Goal: Information Seeking & Learning: Find specific fact

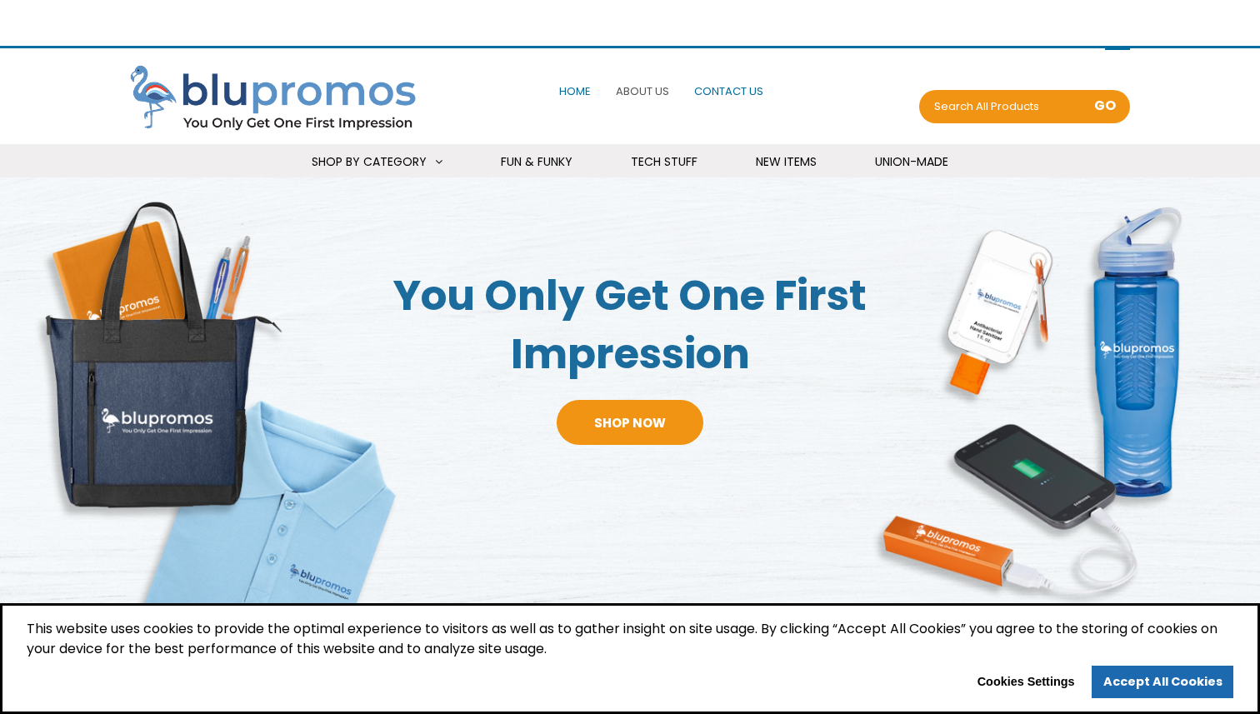
select select "Language Translate Widget"
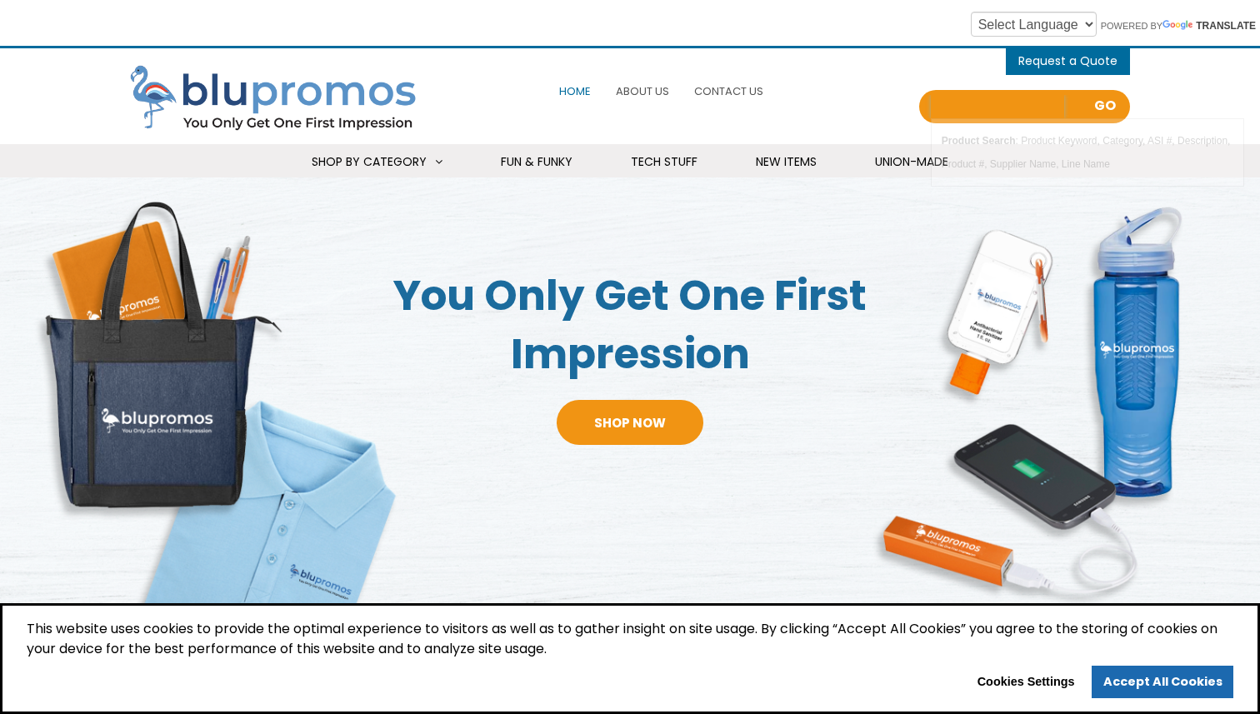
click at [964, 100] on input "Search all Products" at bounding box center [997, 106] width 133 height 23
paste input "Download Image for Fleece Blanket w/ Grid Pattern Design & Woven Handle Roll Up…"
type input "Download Image for Fleece Blanket w/ Grid Pattern Design & Woven Handle Roll Up…"
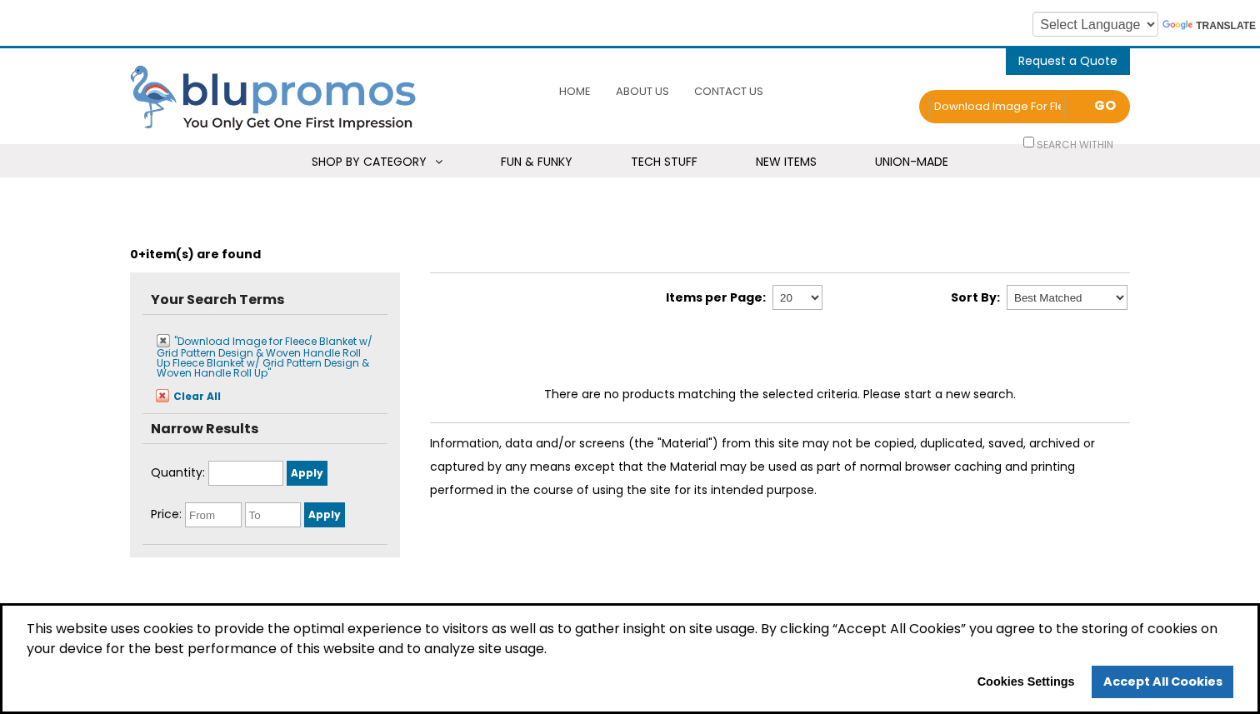
click at [964, 100] on input "Download Image for Fleece Blanket w/ Grid Pattern Design & Woven Handle Roll Up…" at bounding box center [997, 106] width 133 height 23
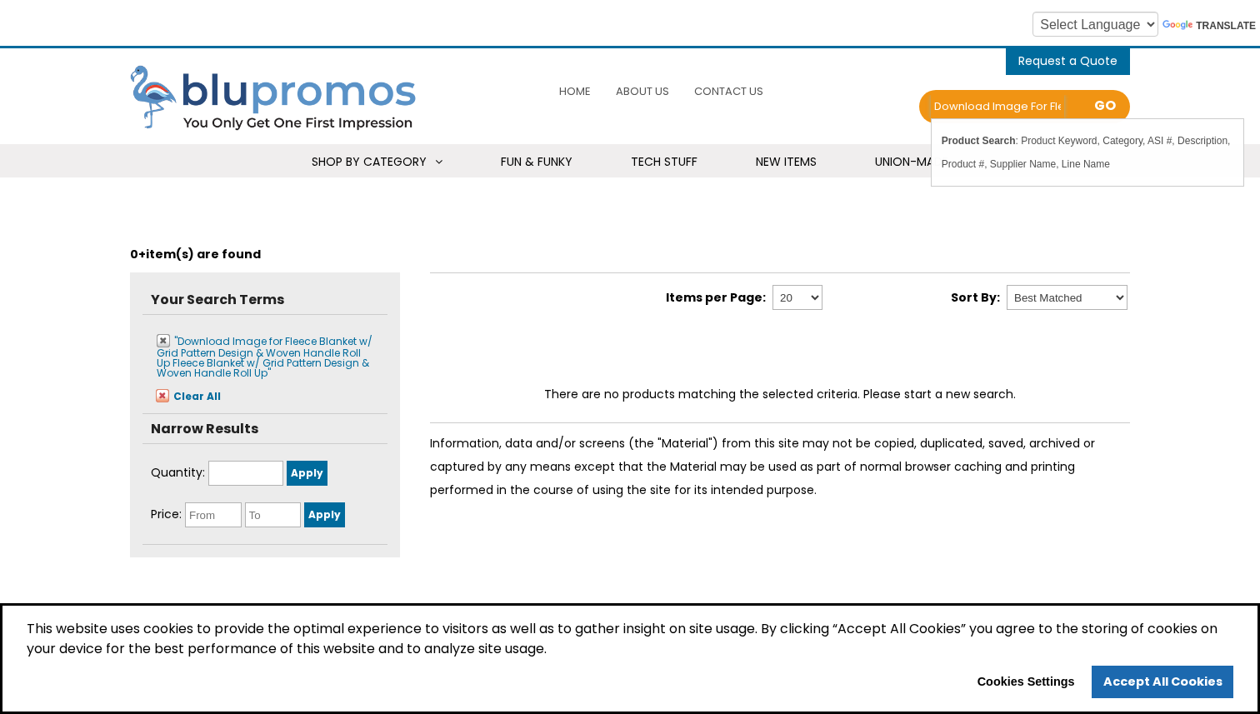
click at [964, 100] on input "Download Image for Fleece Blanket w/ Grid Pattern Design & Woven Handle Roll Up…" at bounding box center [997, 106] width 133 height 23
paste input "text"
drag, startPoint x: 1027, startPoint y: 109, endPoint x: 1134, endPoint y: 109, distance: 107.5
click at [1134, 109] on div "0 items - Cart Shopping Cart (0) You have no products in your shopping cart. Ch…" at bounding box center [630, 112] width 1260 height 129
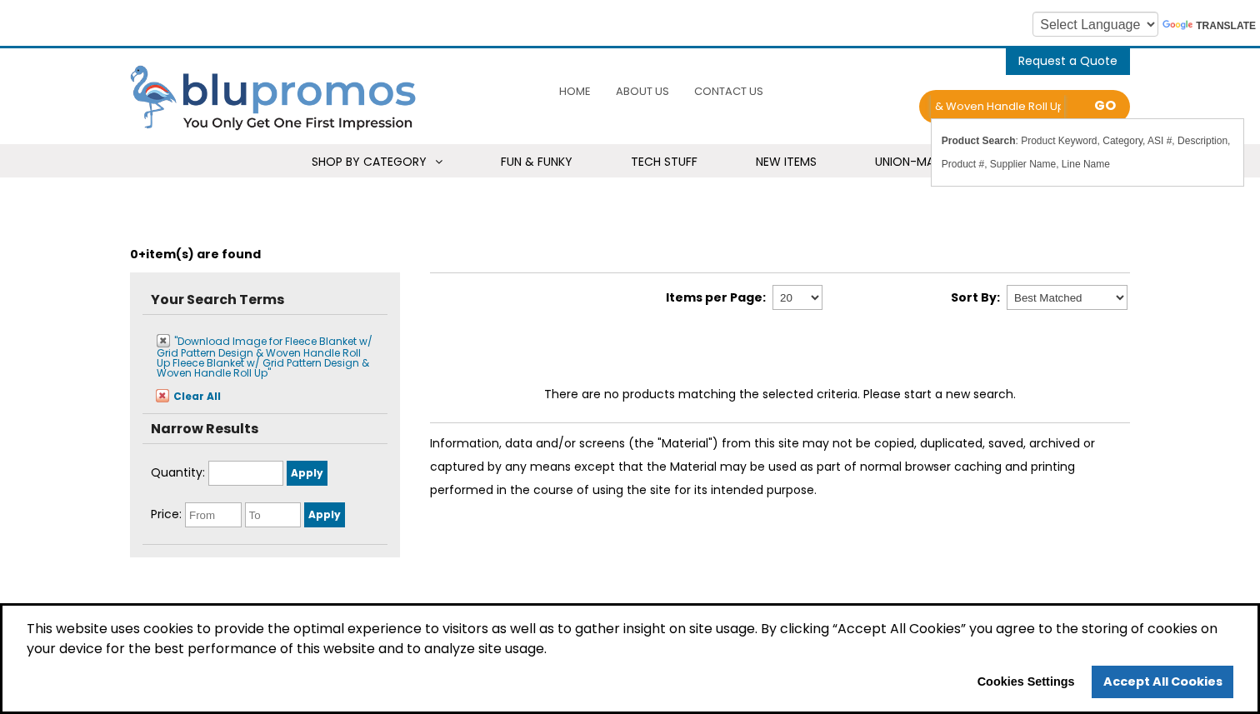
type input "Download Image for Fleece Blanket w/ Grid Pattern Design & Woven Handle Roll Up…"
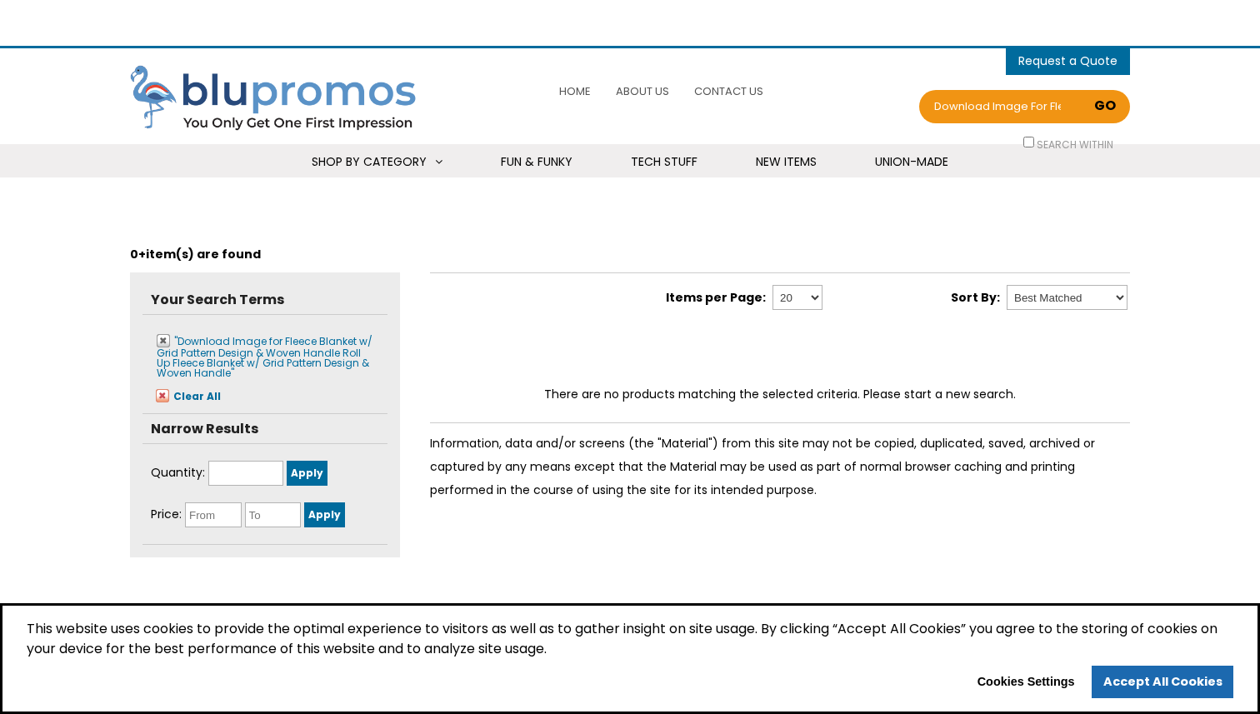
select select "Language Translate Widget"
click at [1003, 103] on input "Download Image for Fleece Blanket w/ Grid Pattern Design & Woven Handle Roll Up…" at bounding box center [997, 106] width 133 height 23
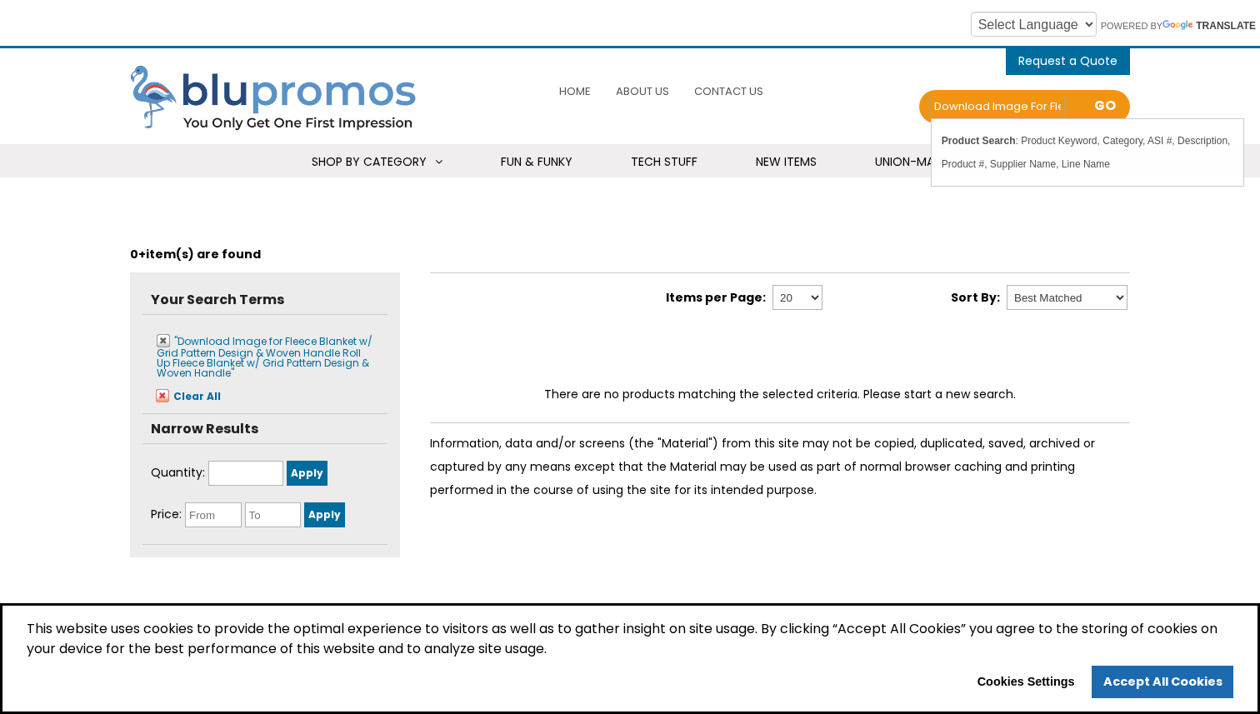
paste input "Download Image for Fleece Blanket w/ Grid Pattern Design & Woven Handle Roll Up…"
drag, startPoint x: 944, startPoint y: 110, endPoint x: 1171, endPoint y: 111, distance: 226.7
click at [1170, 112] on div "0 items - Cart Shopping Cart (0) You have no products in your shopping cart. Ch…" at bounding box center [630, 112] width 1260 height 129
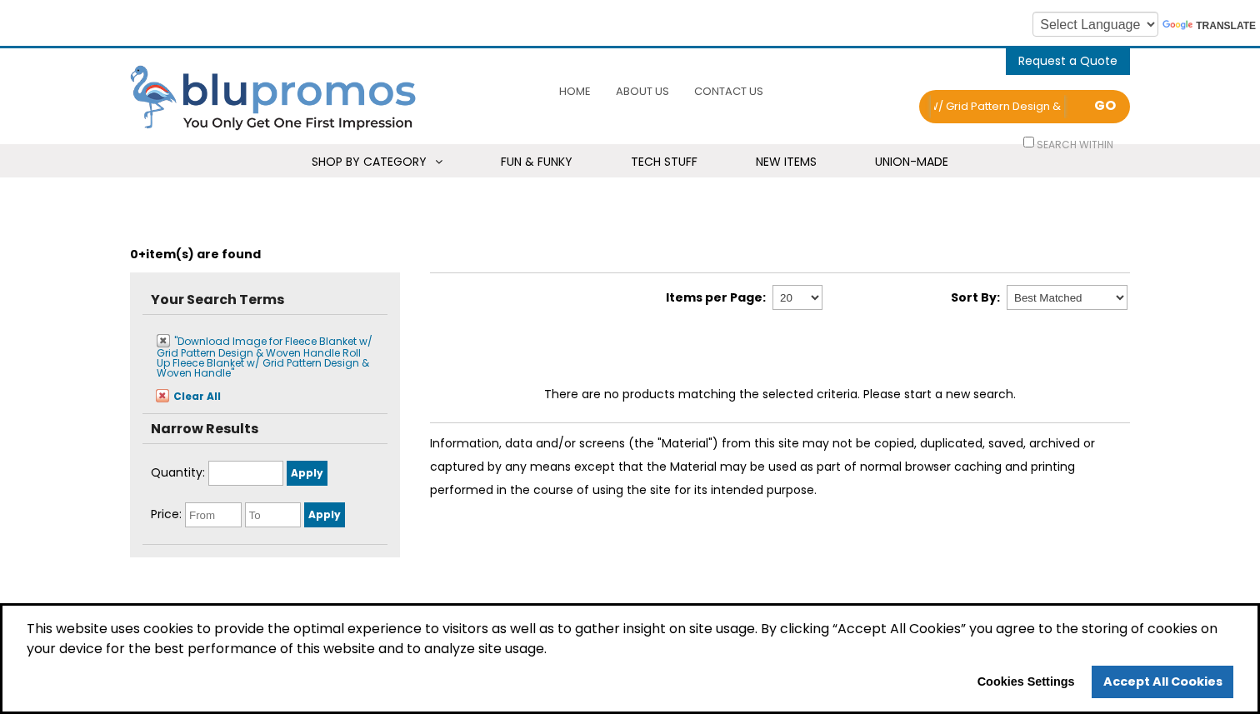
paste input "Download Image for Fleece Blanket w/ Grid Pattern Design & Woven Handle Roll Up…"
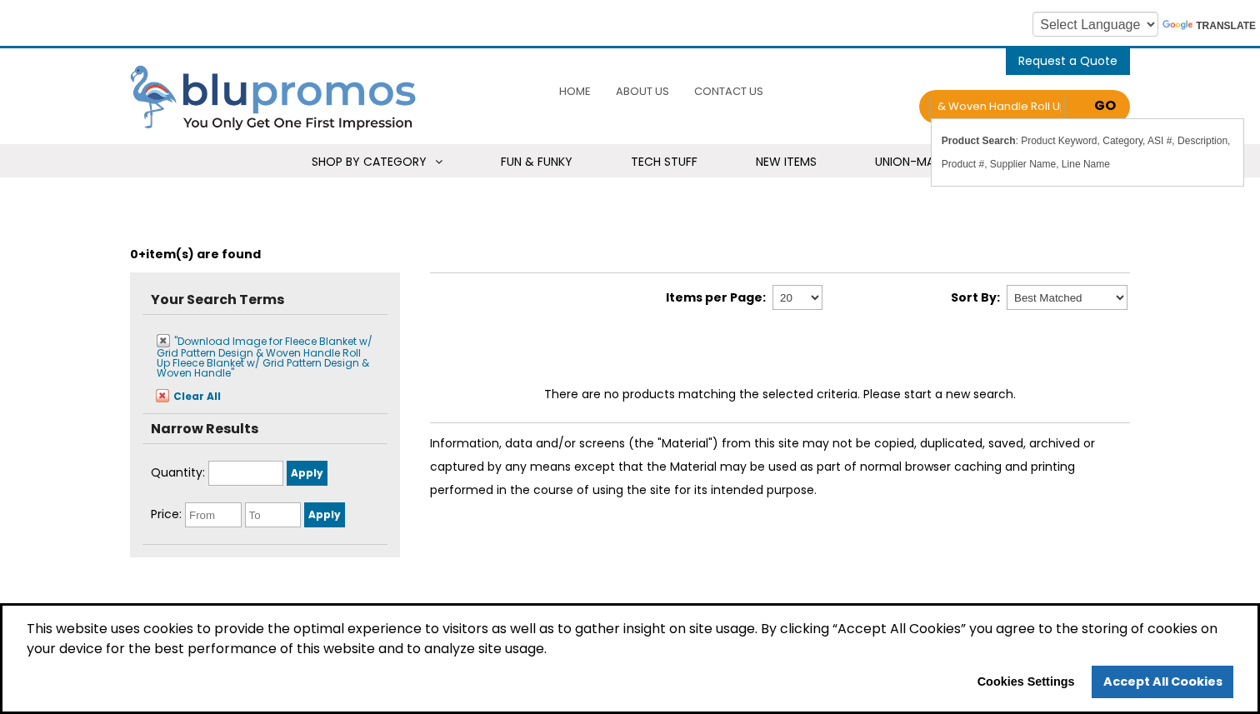
drag, startPoint x: 943, startPoint y: 108, endPoint x: 1124, endPoint y: 110, distance: 180.9
click at [1072, 95] on div "Search Download ImDownload Image for Fleece Blanket w/ Grid Pattern Design & Wo…" at bounding box center [1072, 95] width 0 height 0
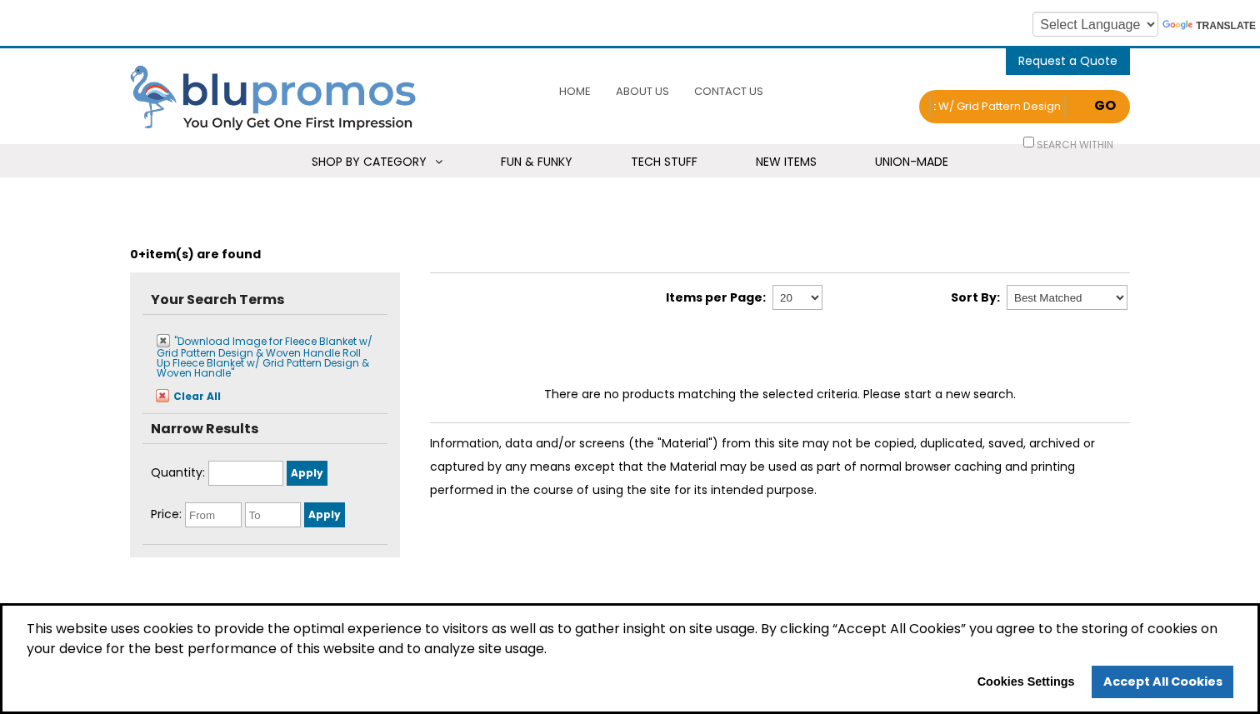
scroll to position [0, 1274]
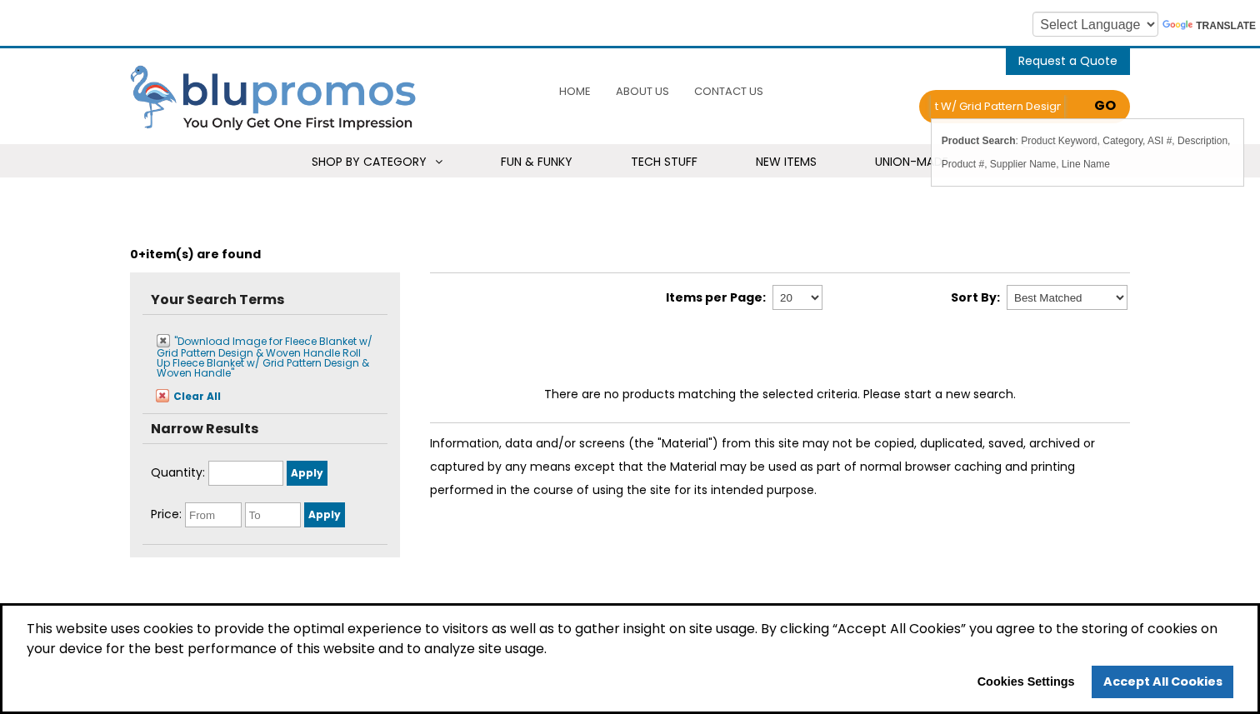
drag, startPoint x: 939, startPoint y: 107, endPoint x: 1094, endPoint y: 111, distance: 155.9
click at [1072, 95] on div "Search Download ImDownload Image for Fleece Blanket w/ Grid Pattern Design & Wo…" at bounding box center [1072, 95] width 0 height 0
type input "Download ImDownload Image for Fleece Blanket w/ Grid Pattern Design & Woven Han…"
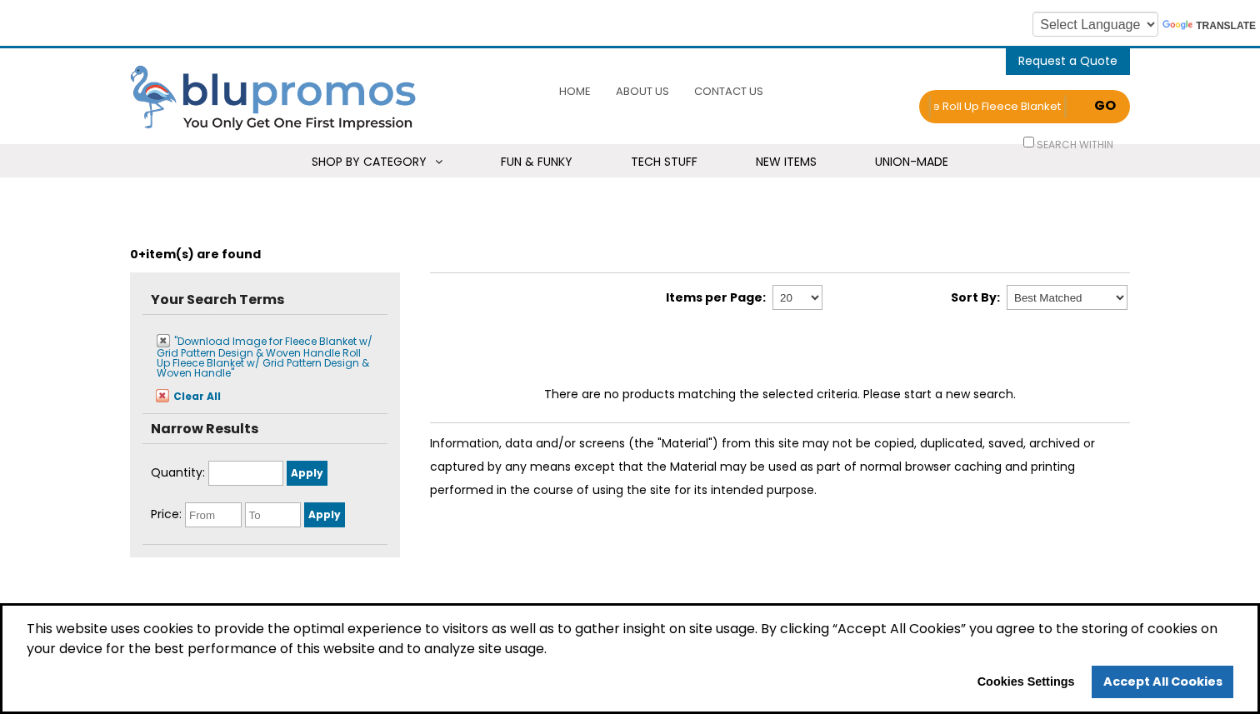
scroll to position [0, 1149]
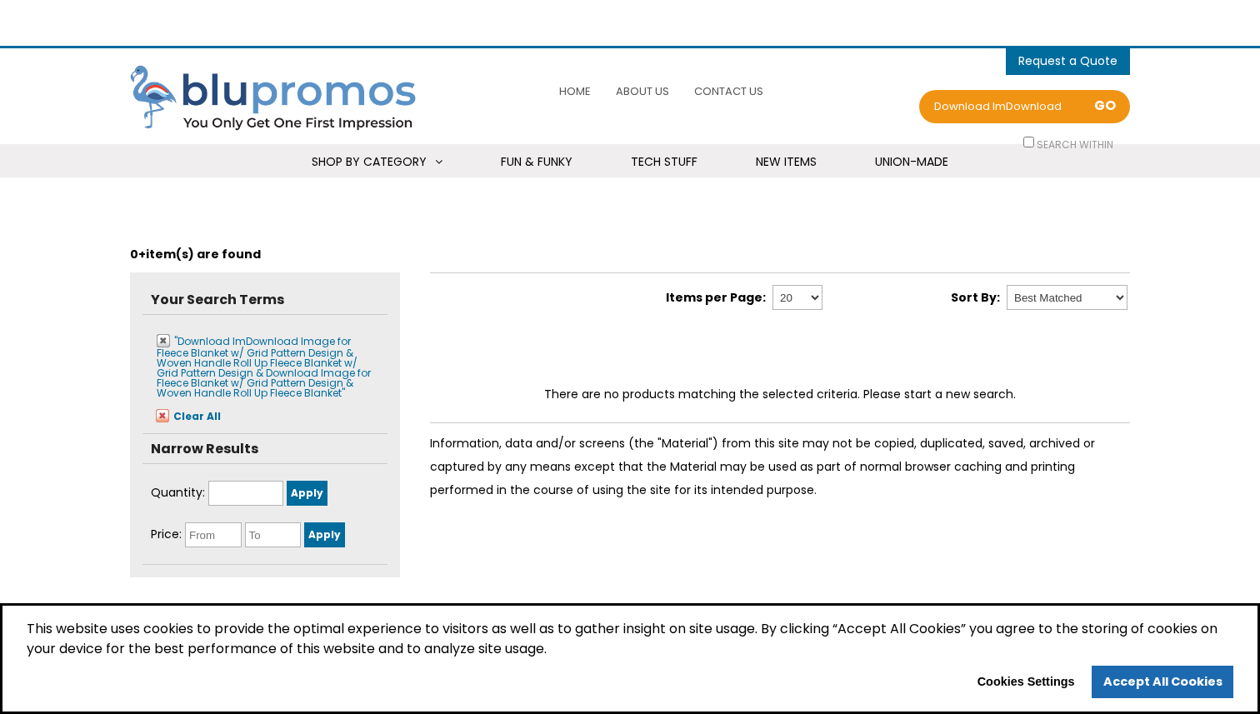
select select "Language Translate Widget"
click at [991, 112] on input "Download ImDownload Image for Fleece Blanket w/ Grid Pattern Design & Woven Han…" at bounding box center [997, 106] width 133 height 23
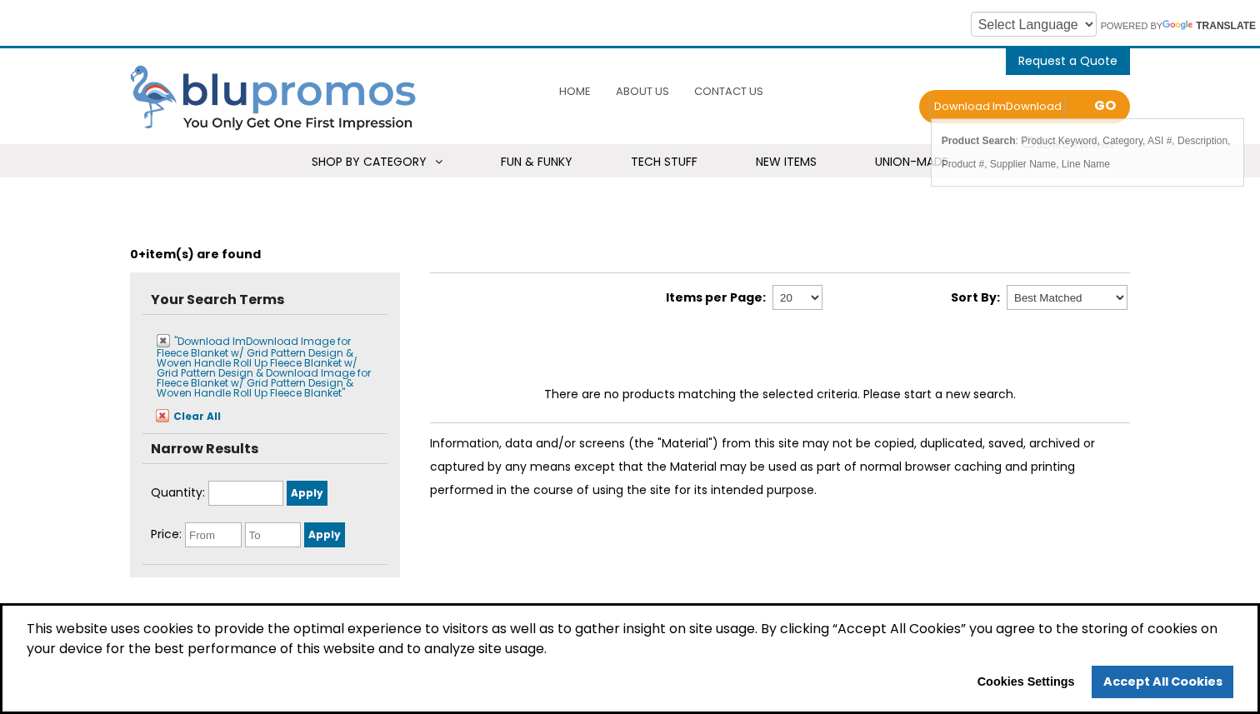
click at [991, 112] on input "Download ImDownload Image for Fleece Blanket w/ Grid Pattern Design & Woven Han…" at bounding box center [997, 106] width 133 height 23
type input "fleece roll up blanket"
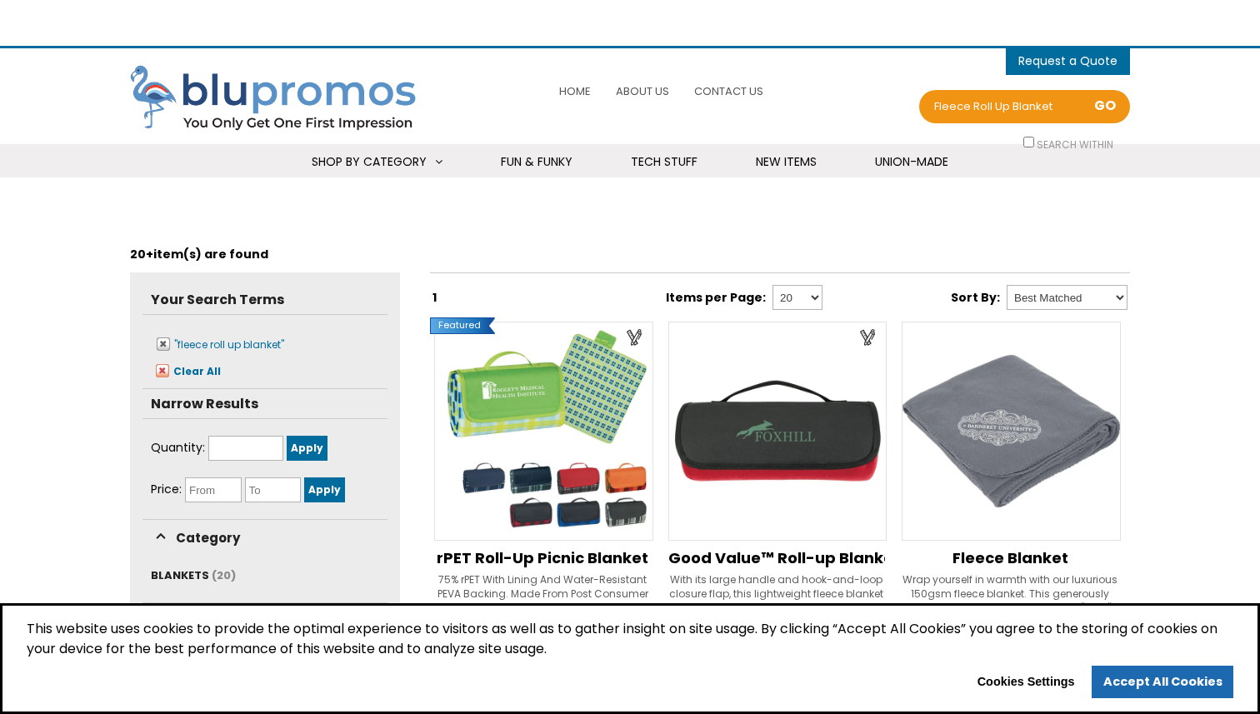
select select "Language Translate Widget"
click at [1012, 103] on input "fleece roll up blanket" at bounding box center [997, 106] width 133 height 23
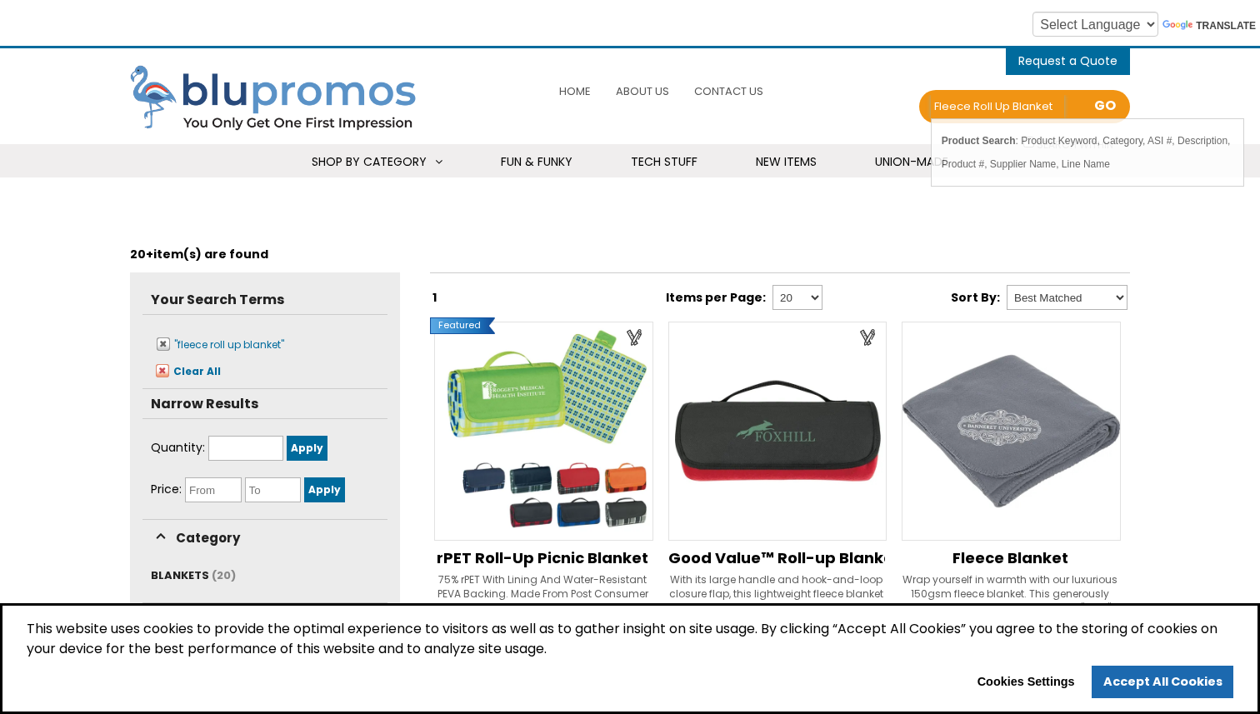
click at [1012, 103] on input "fleece roll up blanket" at bounding box center [997, 106] width 133 height 23
type input "fleece blanket"
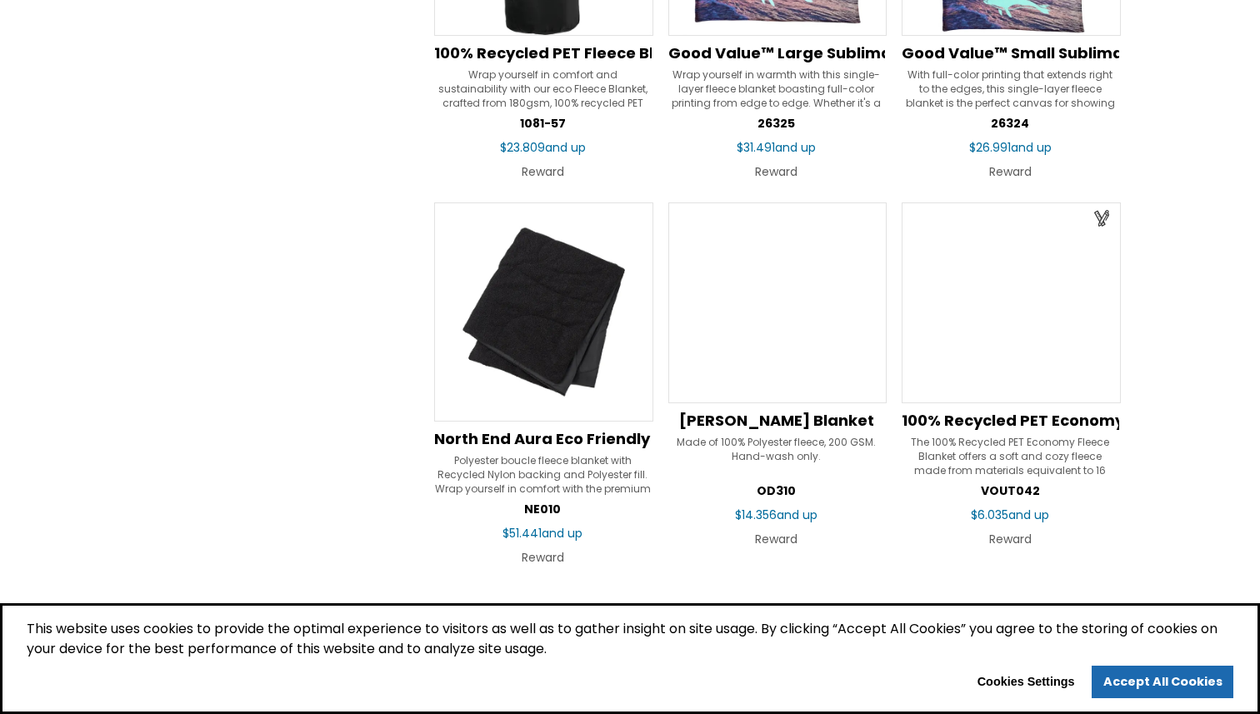
scroll to position [2645, 0]
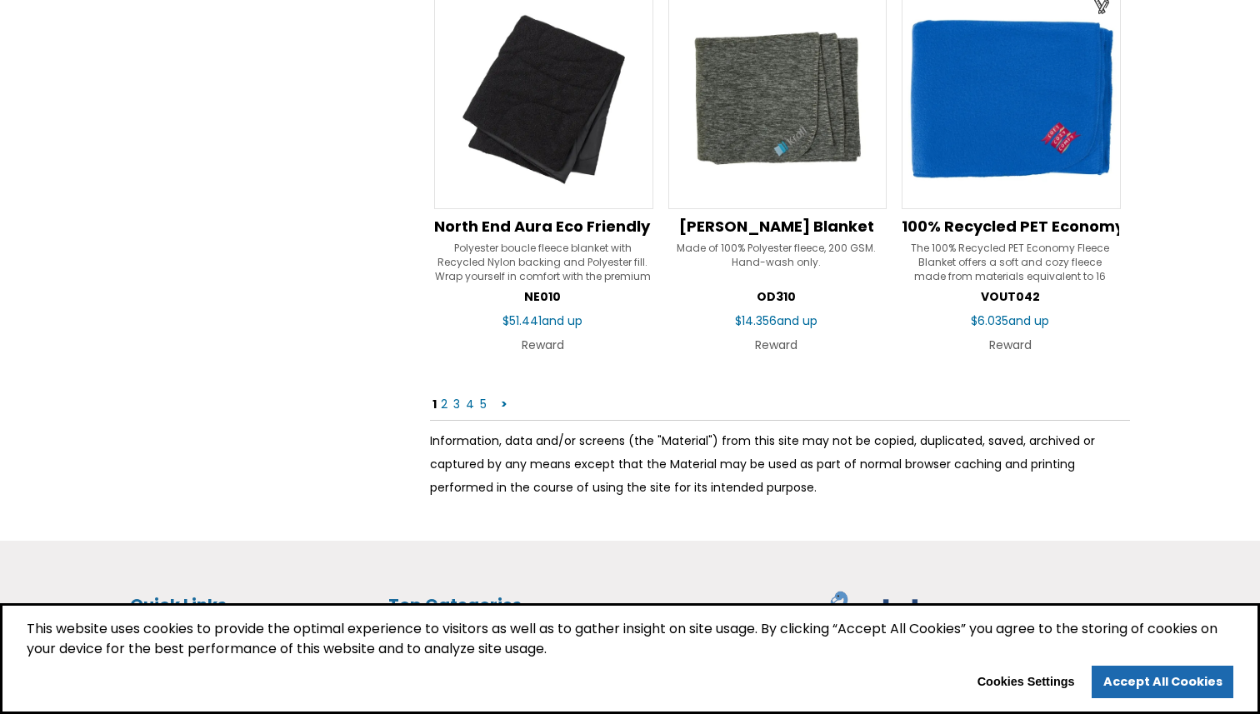
click at [445, 402] on link "2" at bounding box center [444, 404] width 10 height 17
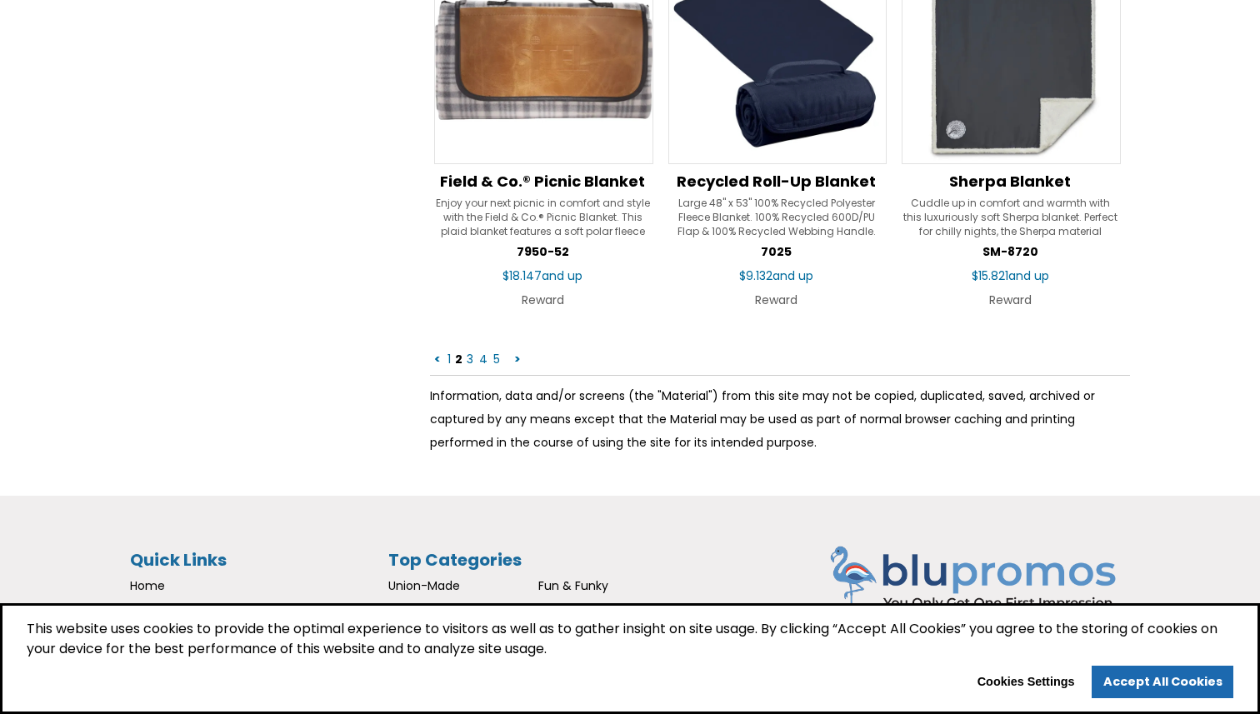
scroll to position [2757, 0]
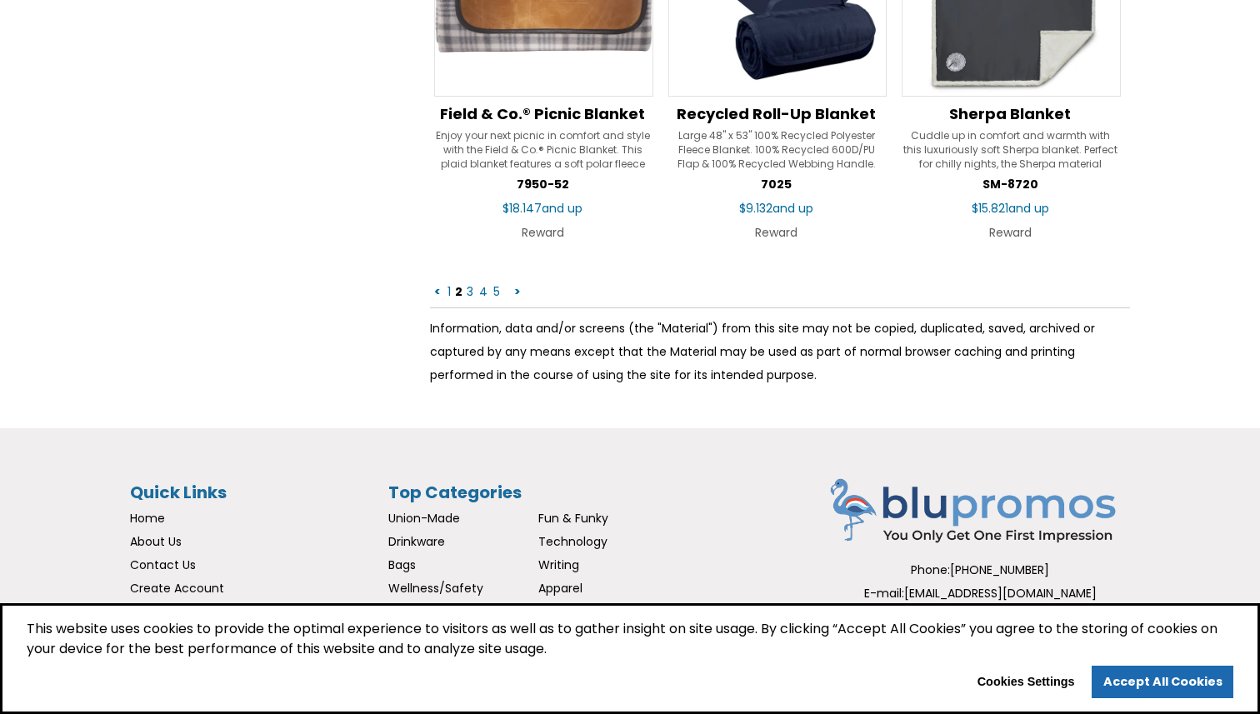
click at [469, 293] on link "3" at bounding box center [470, 291] width 10 height 17
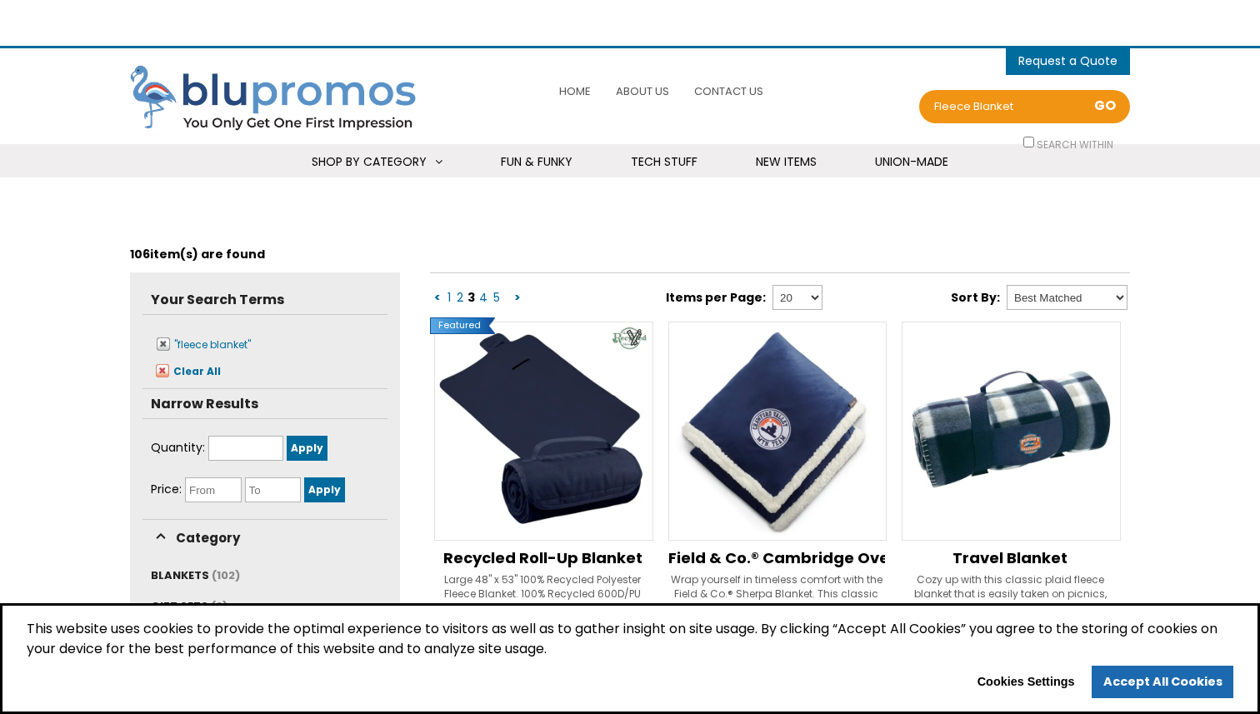
select select "Language Translate Widget"
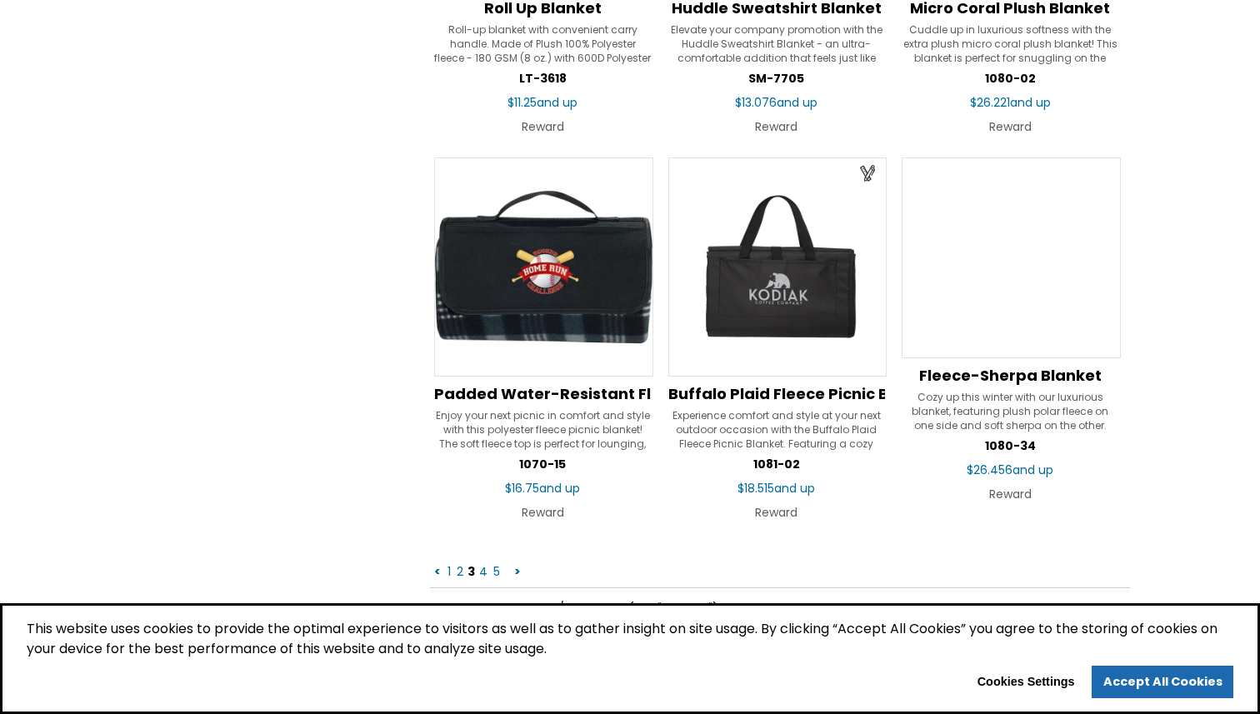
scroll to position [2660, 0]
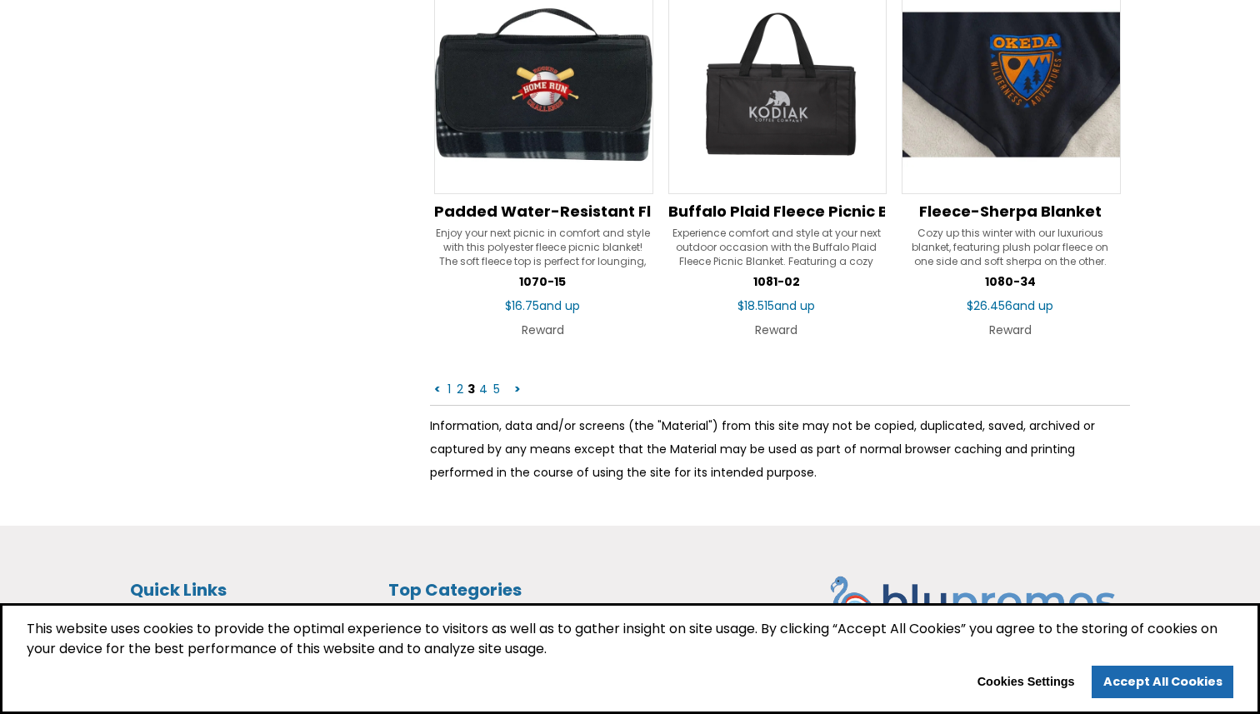
click at [485, 387] on link "4" at bounding box center [484, 389] width 12 height 17
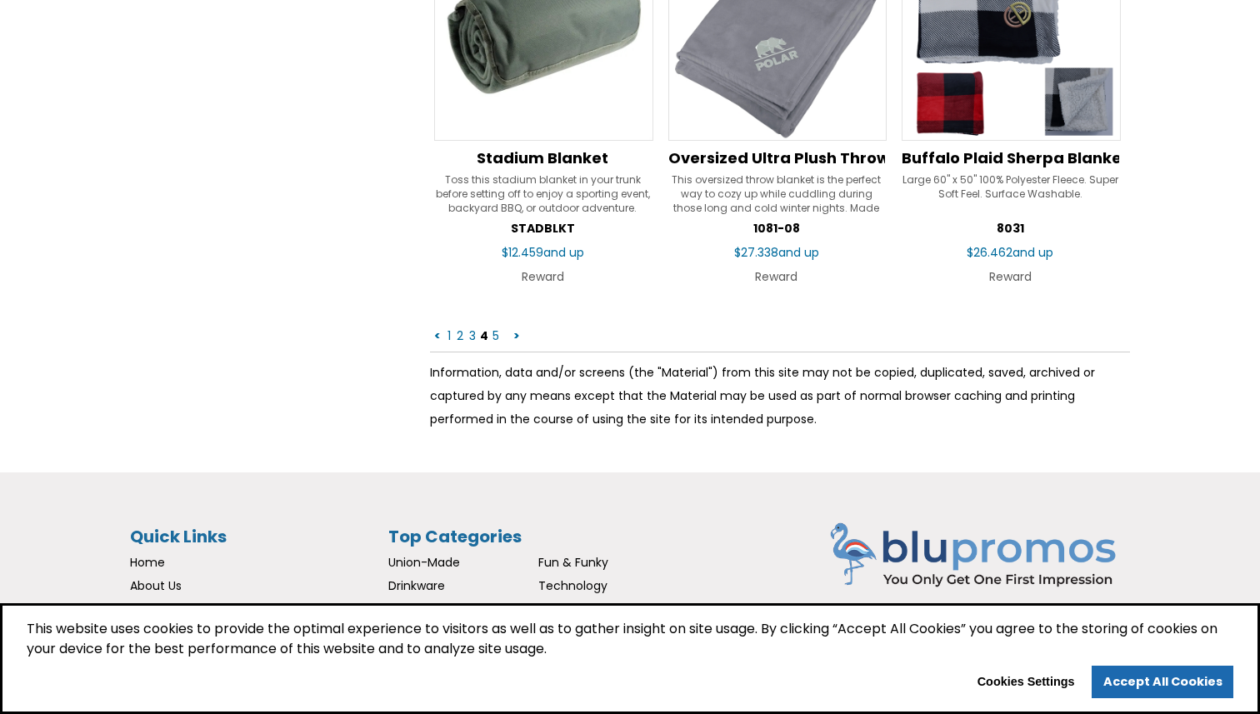
scroll to position [2879, 0]
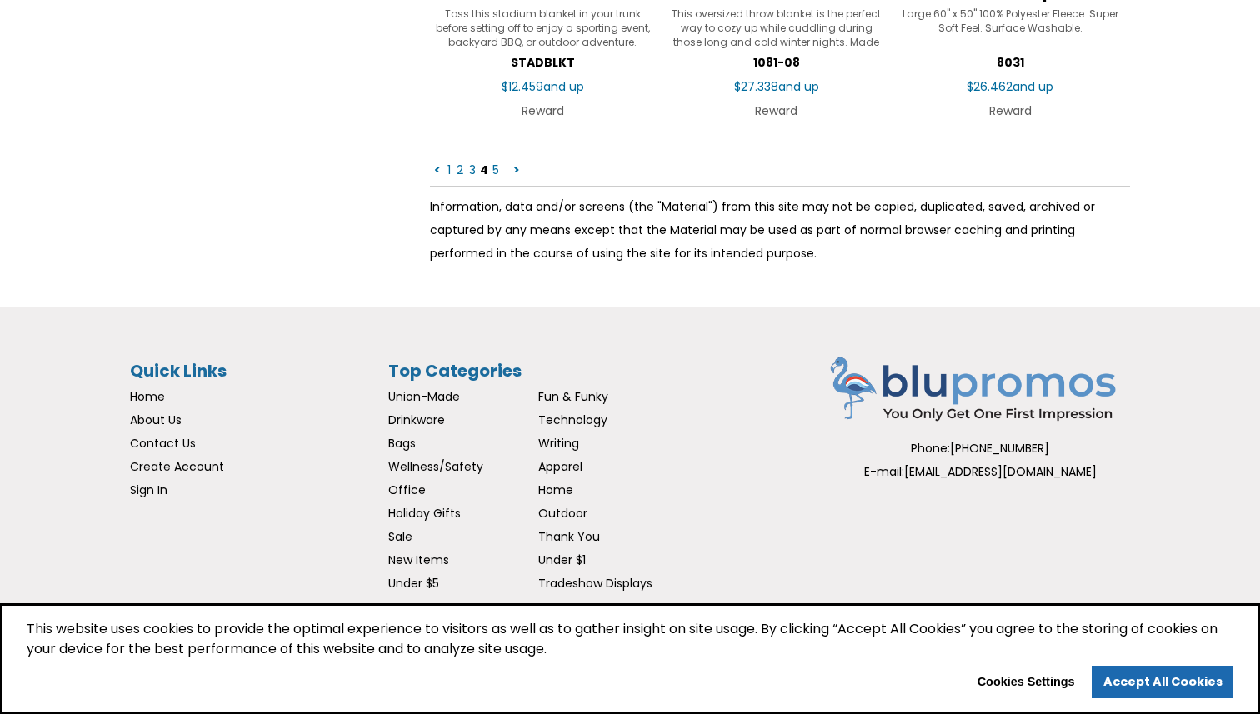
click at [495, 165] on link "5" at bounding box center [496, 170] width 10 height 17
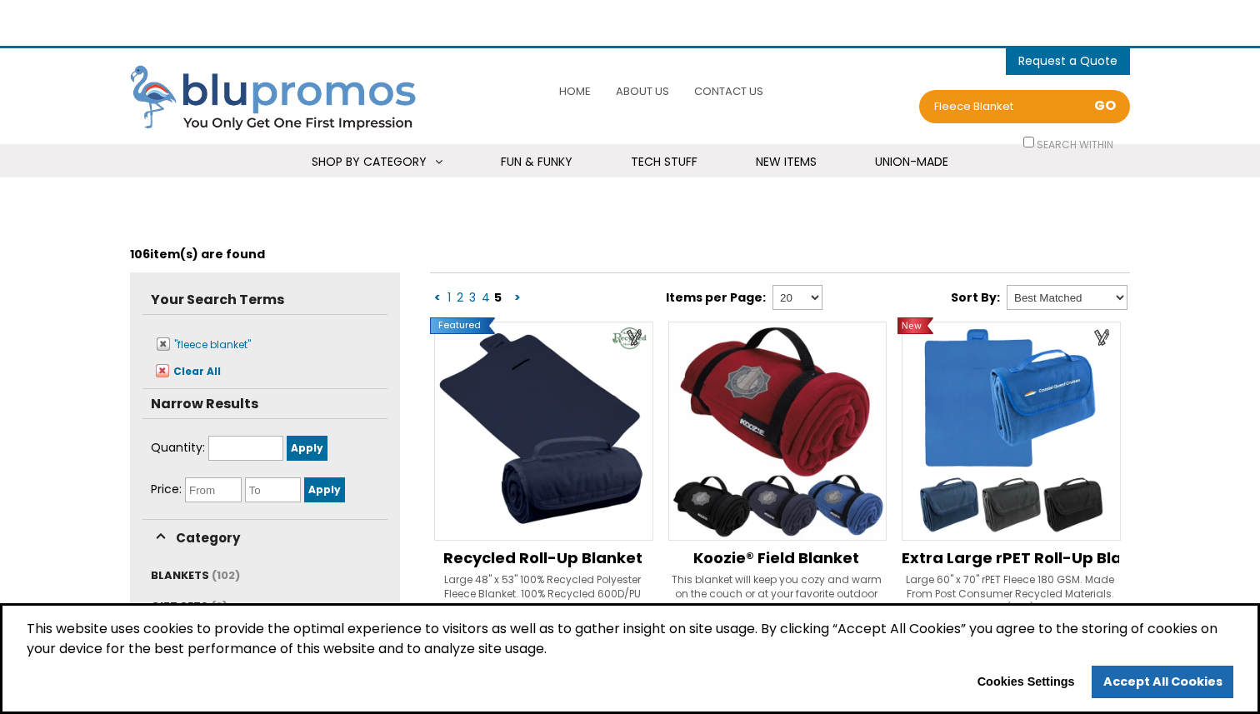
select select "Language Translate Widget"
click at [967, 99] on input "fleece blanket" at bounding box center [997, 106] width 133 height 23
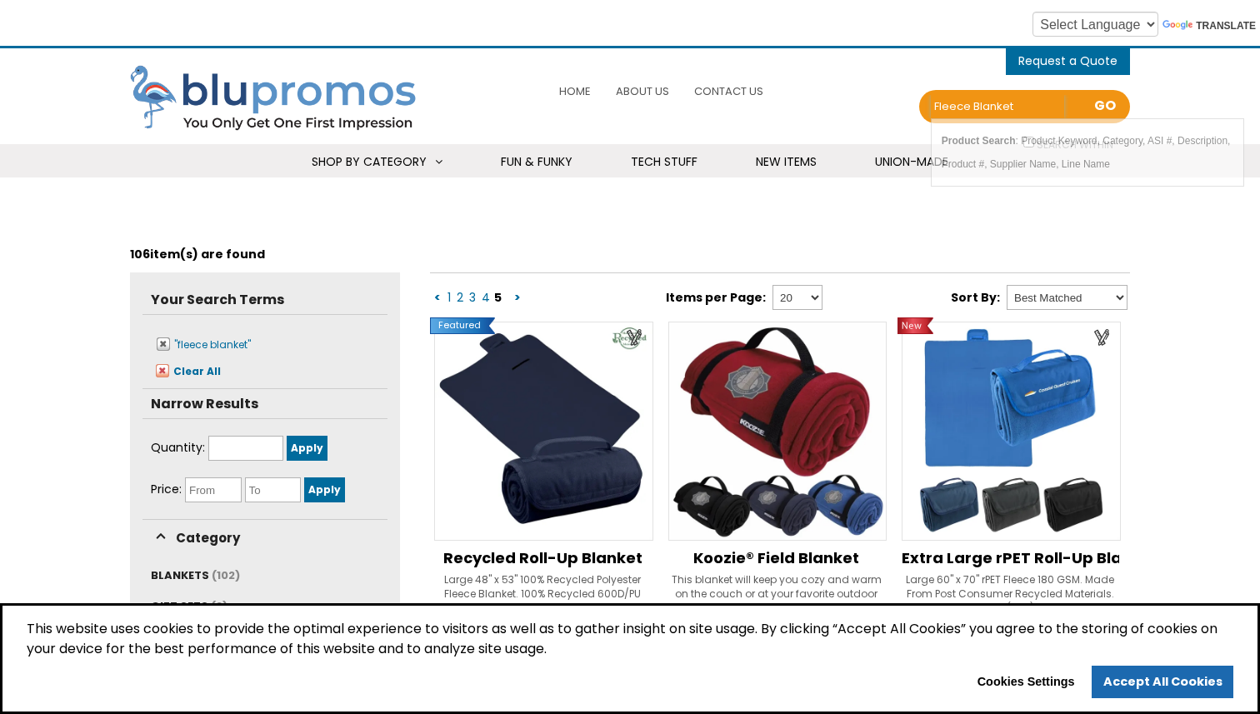
click at [967, 99] on input "fleece blanket" at bounding box center [997, 106] width 133 height 23
paste input "CPN-562718855"
type input "CPN-562718855"
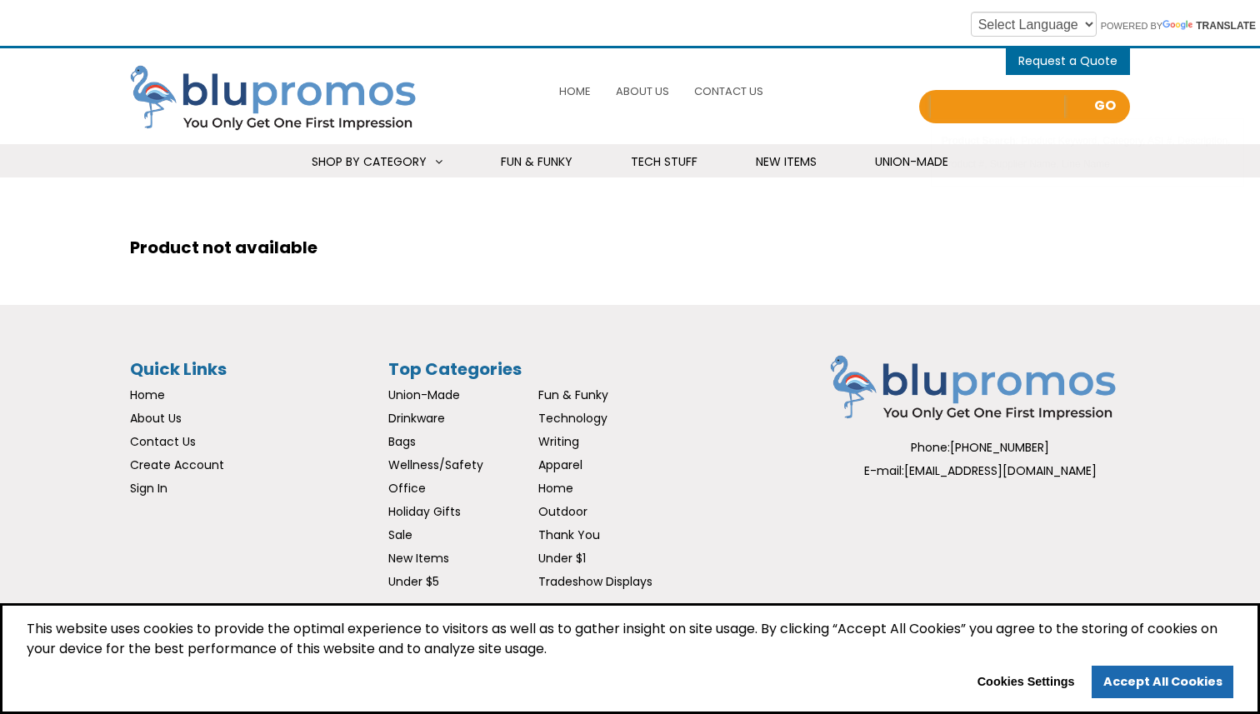
click at [965, 105] on input "Search all Products" at bounding box center [997, 106] width 133 height 23
paste input "CPN-562718855"
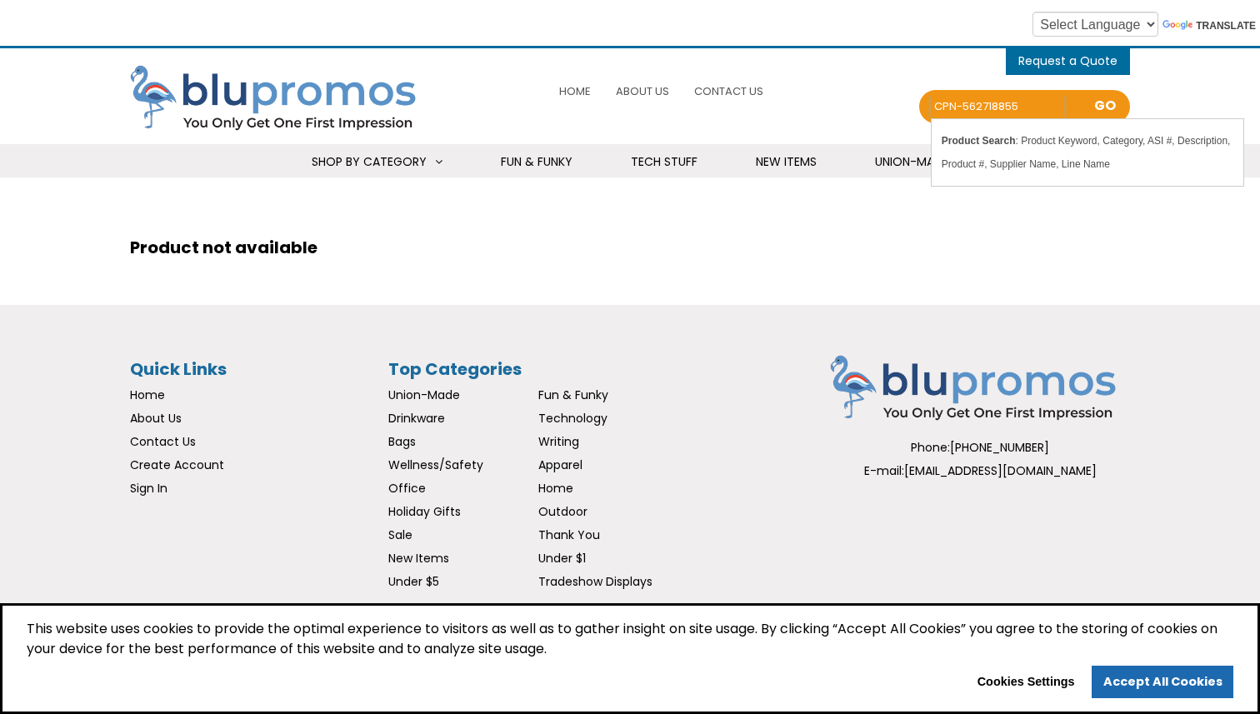
drag, startPoint x: 965, startPoint y: 105, endPoint x: 923, endPoint y: 105, distance: 42.5
click at [923, 105] on div "Error Search CPN-562718855 Search all Products Price From $ Price From $ - Pric…" at bounding box center [1024, 106] width 211 height 33
type input "562718855"
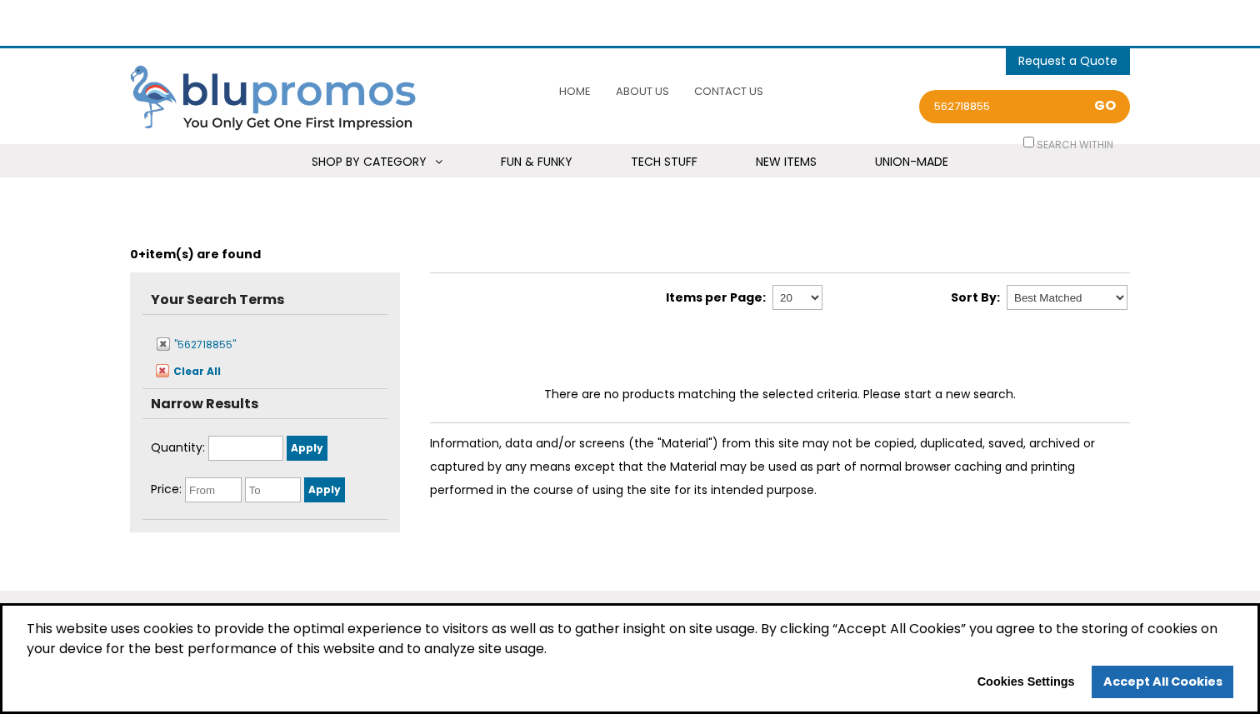
select select "Language Translate Widget"
